Goal: Entertainment & Leisure: Consume media (video, audio)

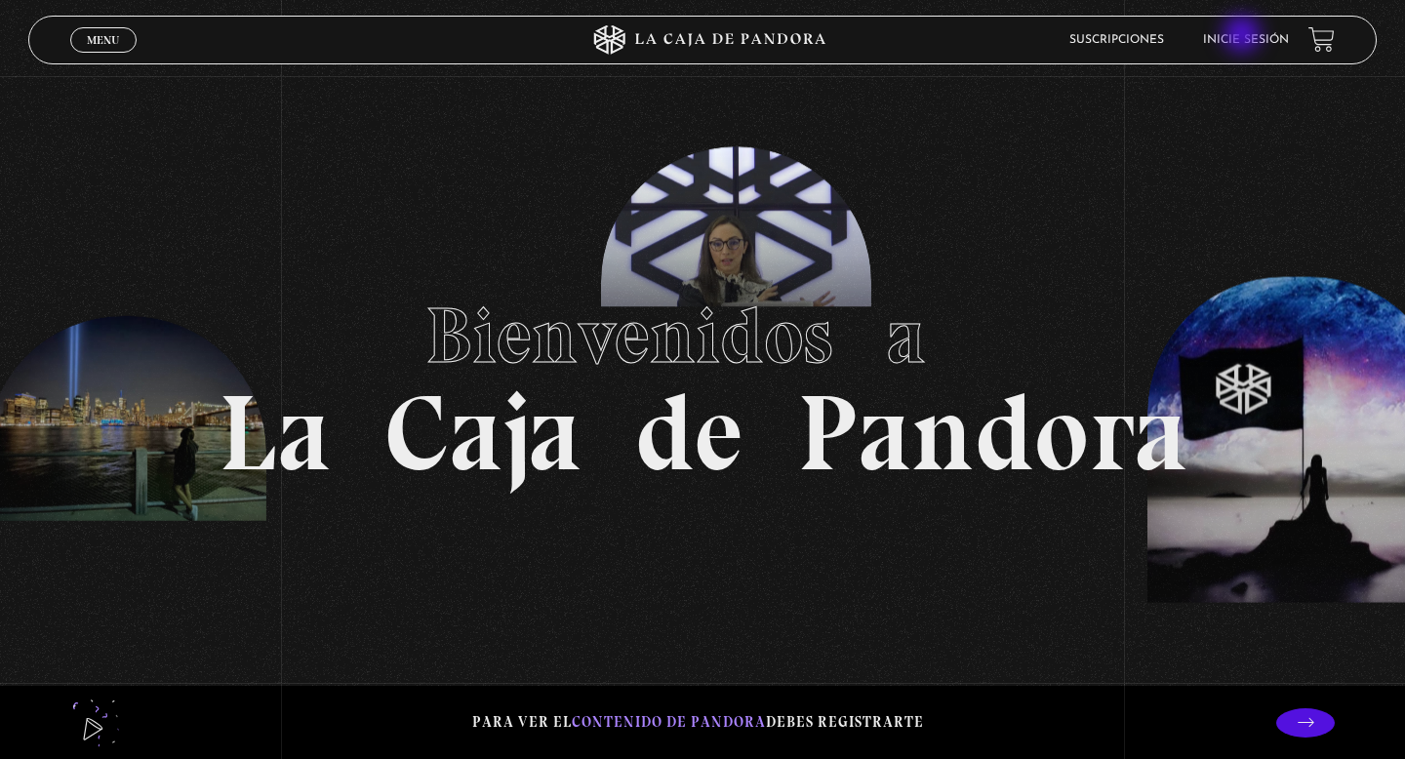
click at [1244, 36] on link "Inicie sesión" at bounding box center [1246, 40] width 86 height 12
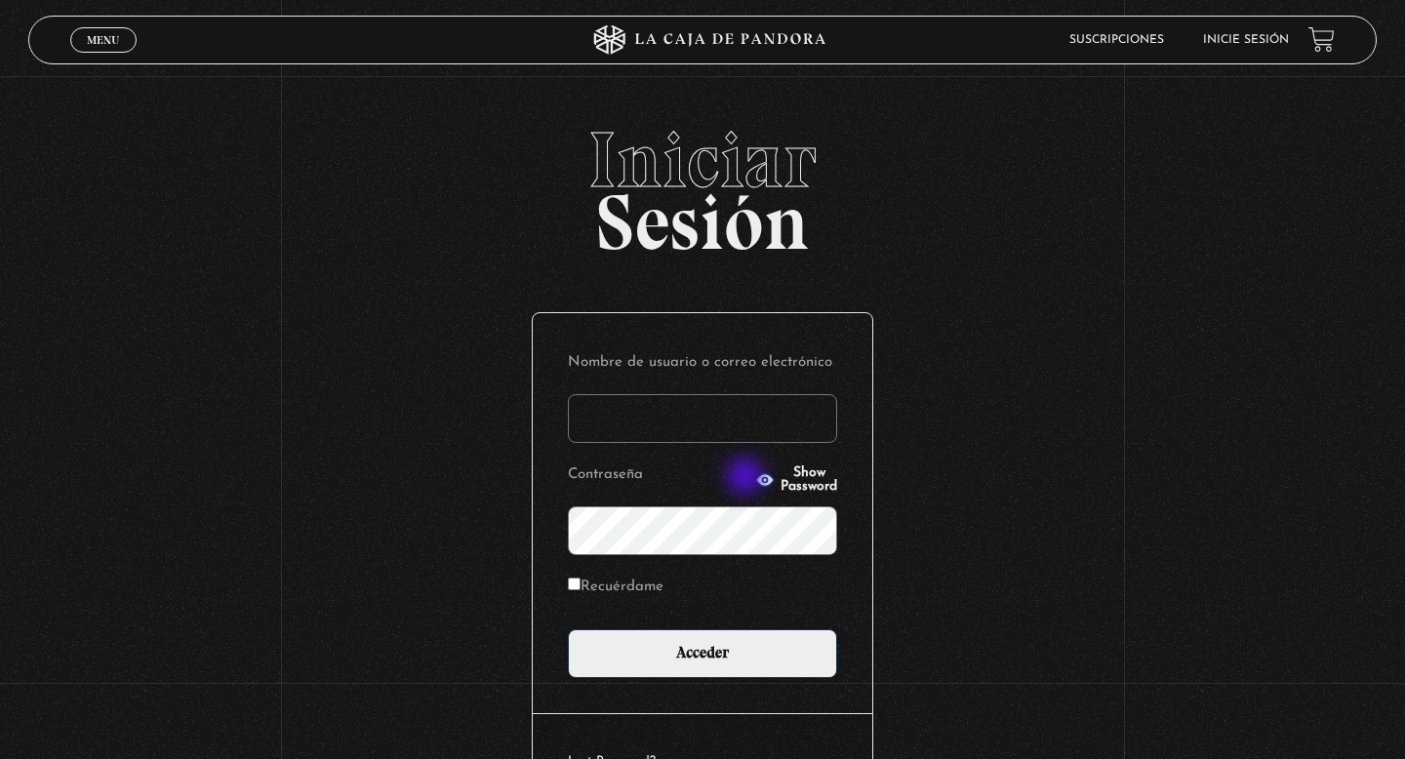
type input "danalv-86@hotmail.com"
click at [708, 678] on div "Nombre de usuario o correo electrónico danalv-86@hotmail.com Contraseña Show Pa…" at bounding box center [703, 513] width 340 height 400
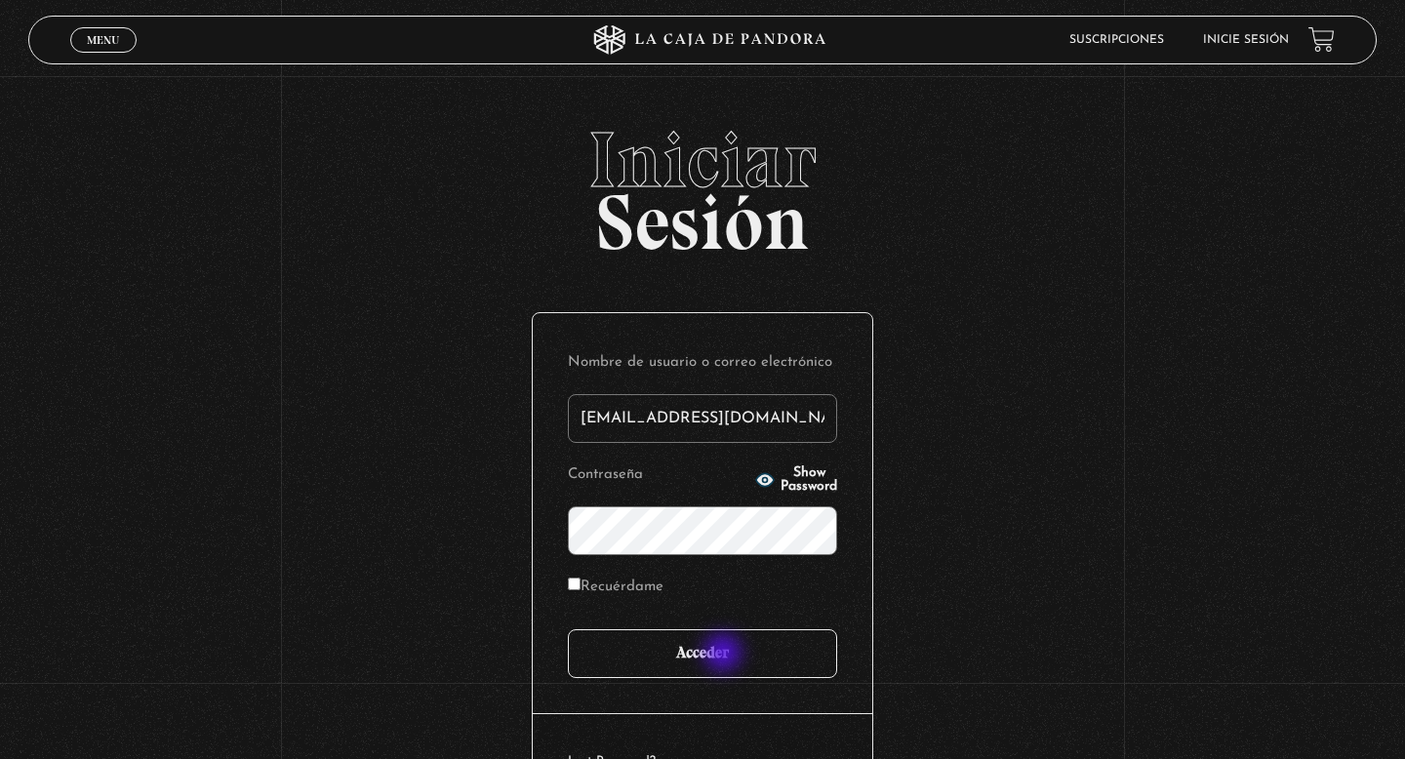
click at [725, 655] on input "Acceder" at bounding box center [702, 653] width 269 height 49
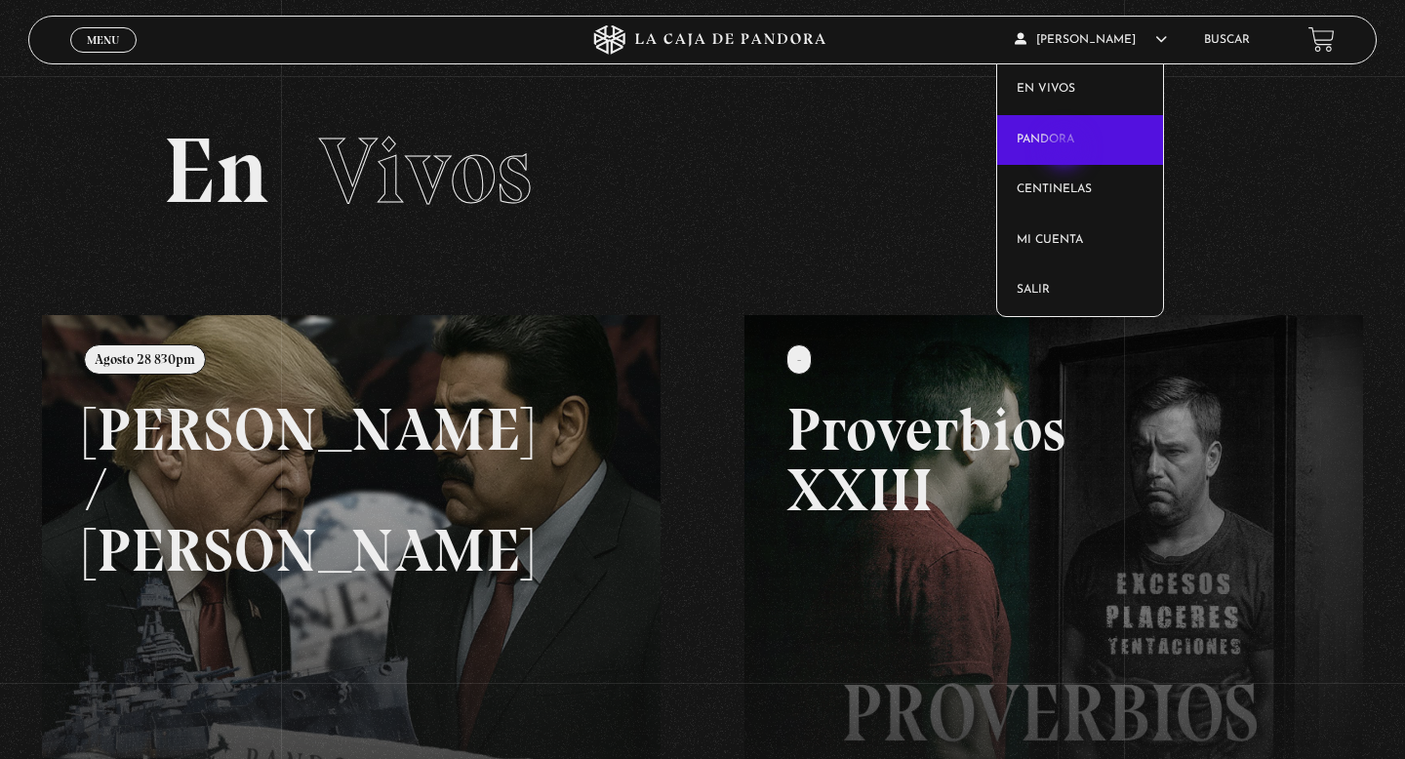
click at [1067, 150] on link "Pandora" at bounding box center [1080, 140] width 167 height 51
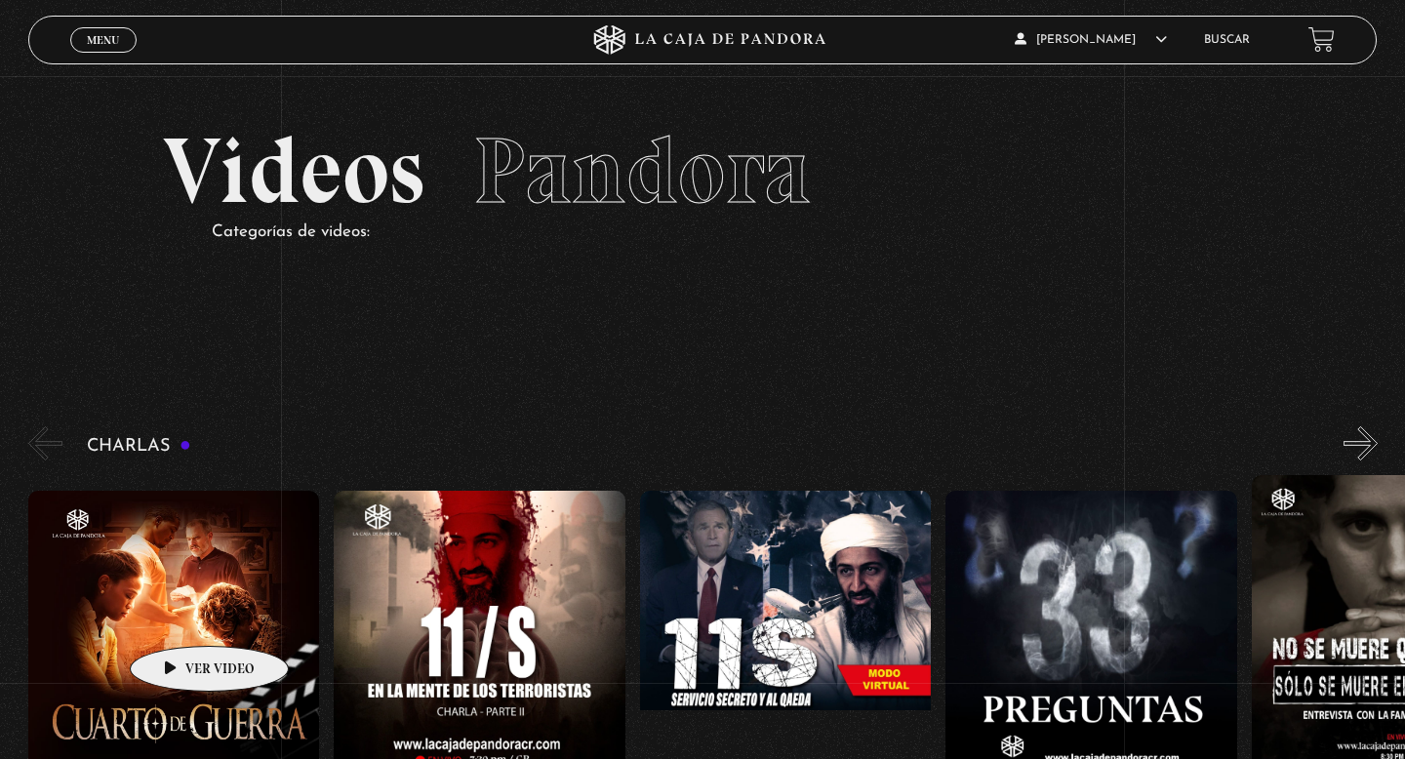
click at [179, 617] on figure at bounding box center [174, 666] width 292 height 351
